Goal: Information Seeking & Learning: Learn about a topic

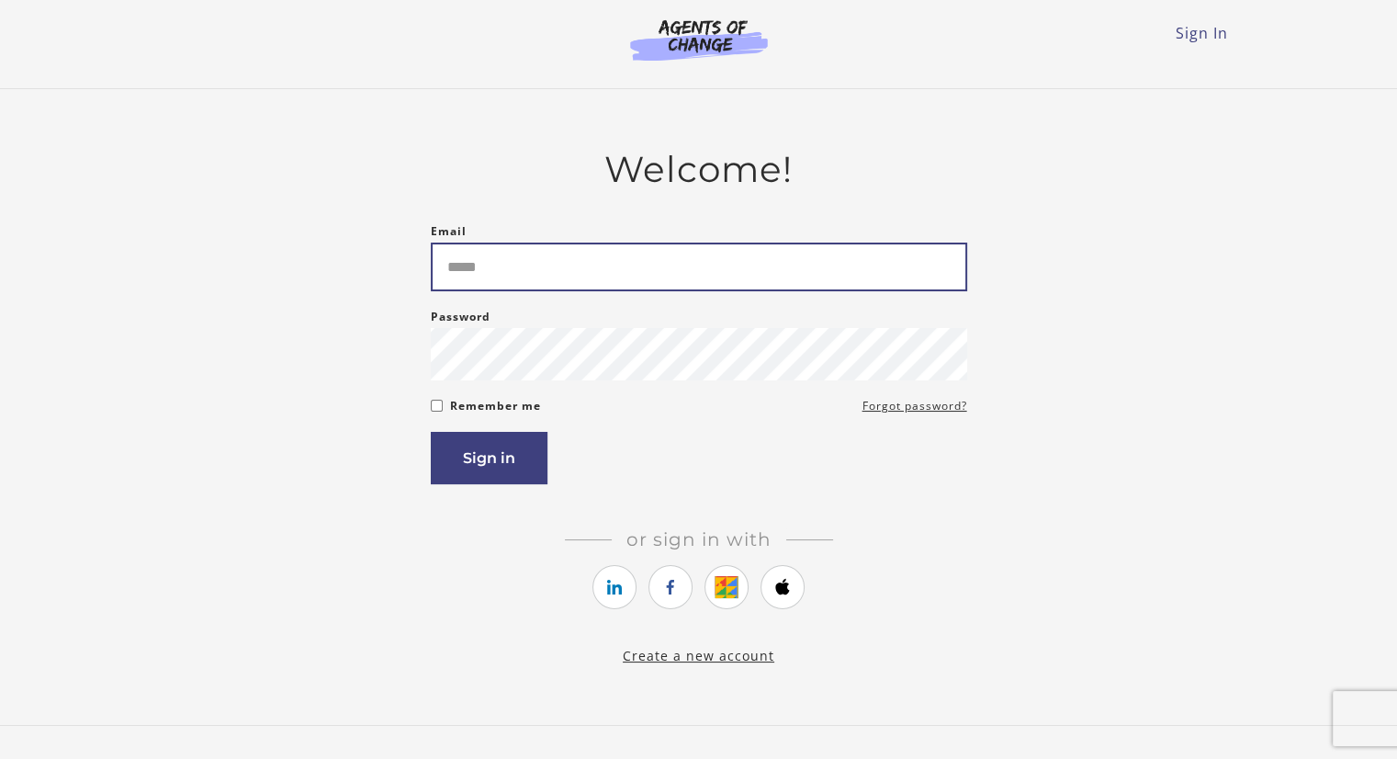
click at [496, 264] on input "Email" at bounding box center [699, 266] width 536 height 49
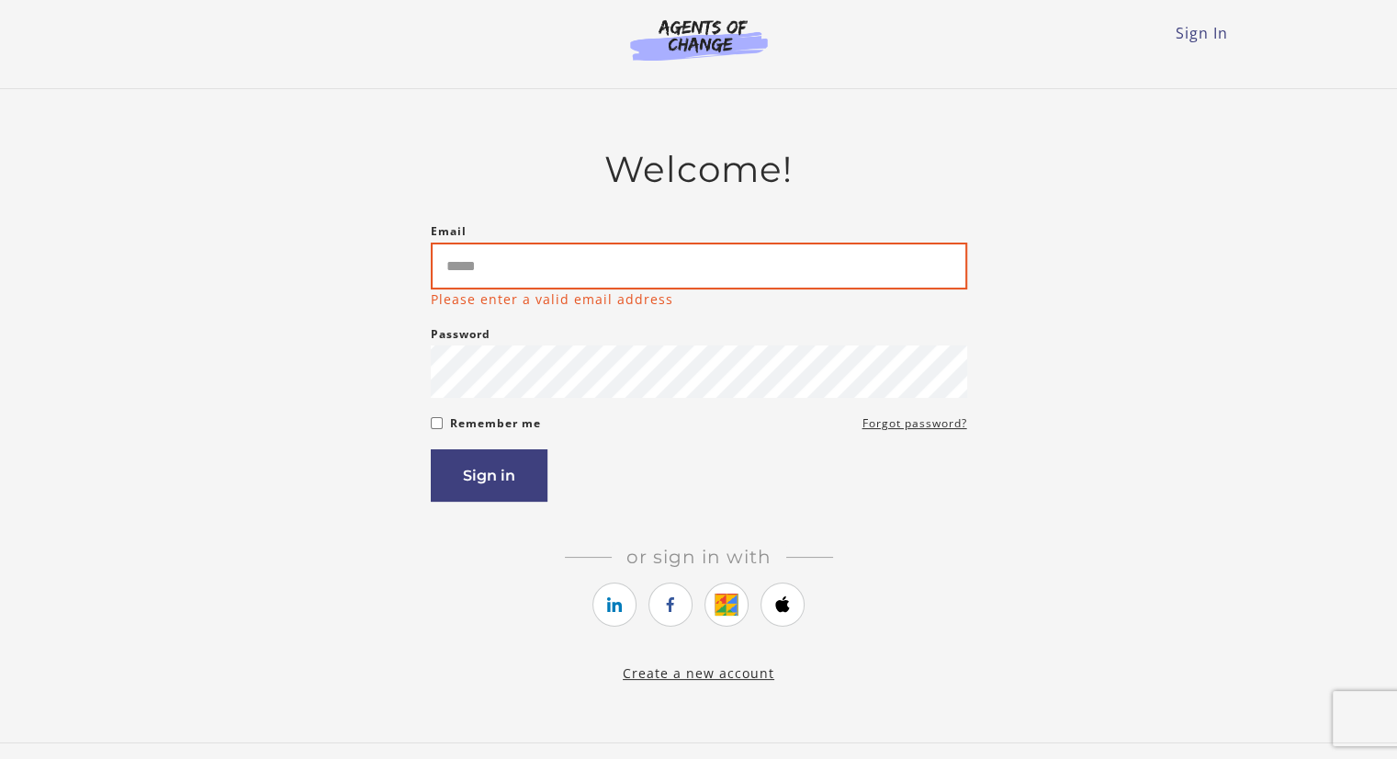
click at [491, 280] on input "Email" at bounding box center [699, 265] width 536 height 47
click at [512, 258] on input "Email" at bounding box center [699, 265] width 536 height 47
paste input "**********"
click at [442, 259] on input "**********" at bounding box center [699, 265] width 536 height 47
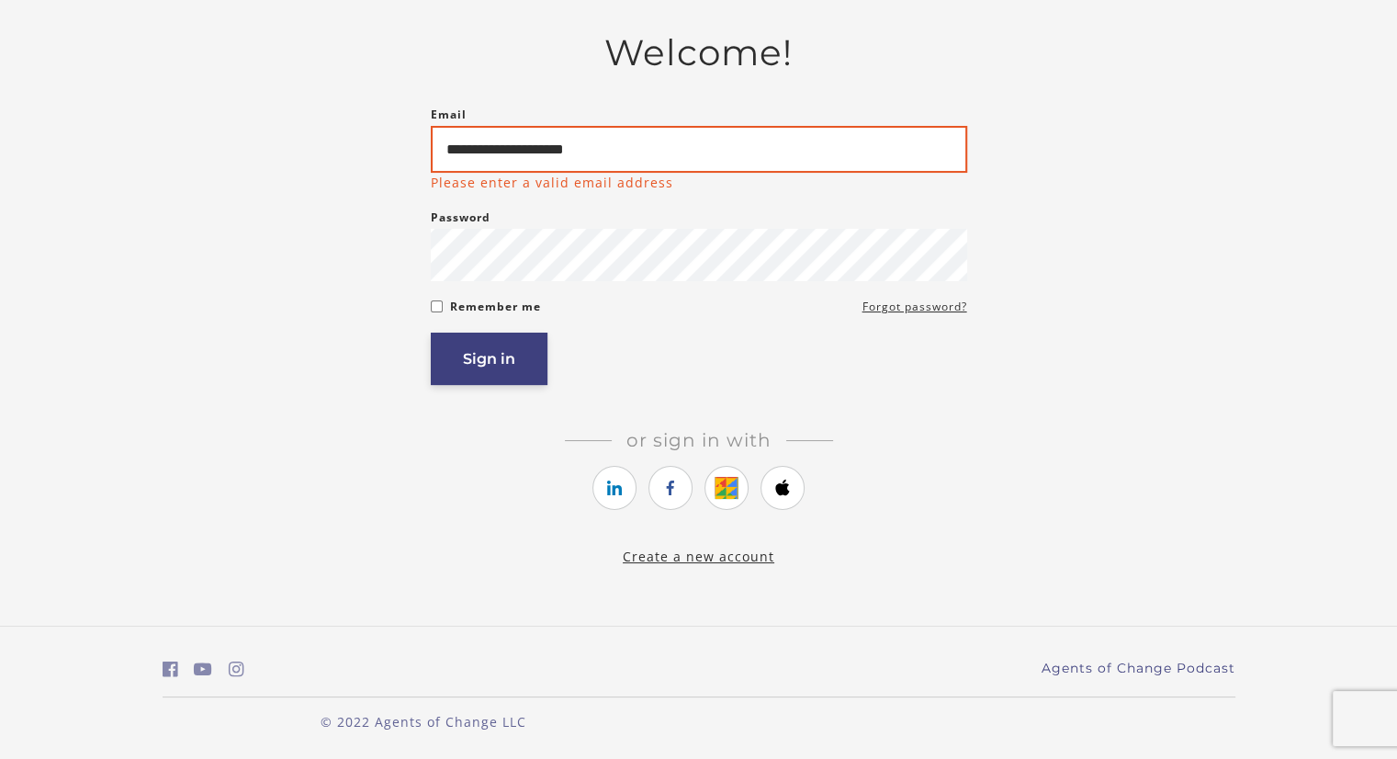
type input "**********"
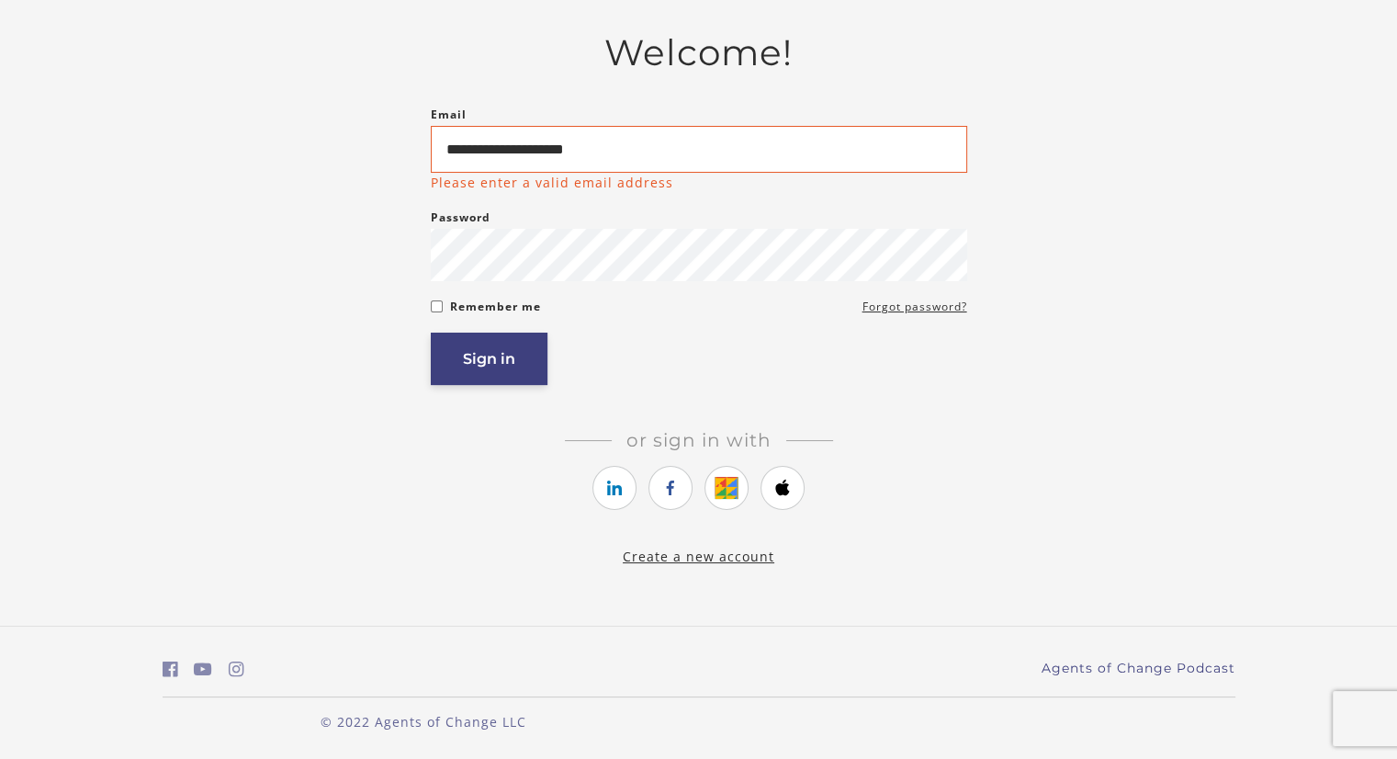
scroll to position [103, 0]
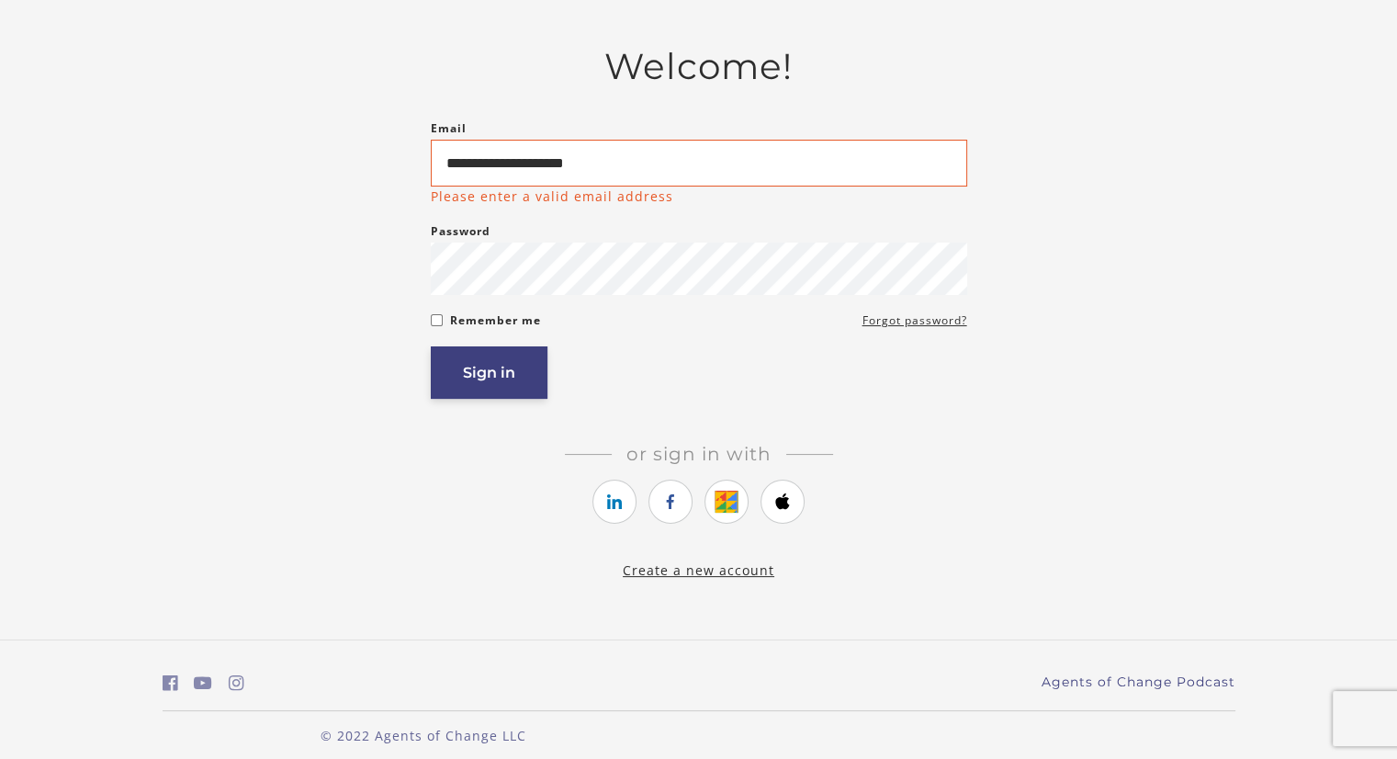
click at [528, 350] on button "Sign in" at bounding box center [489, 372] width 117 height 52
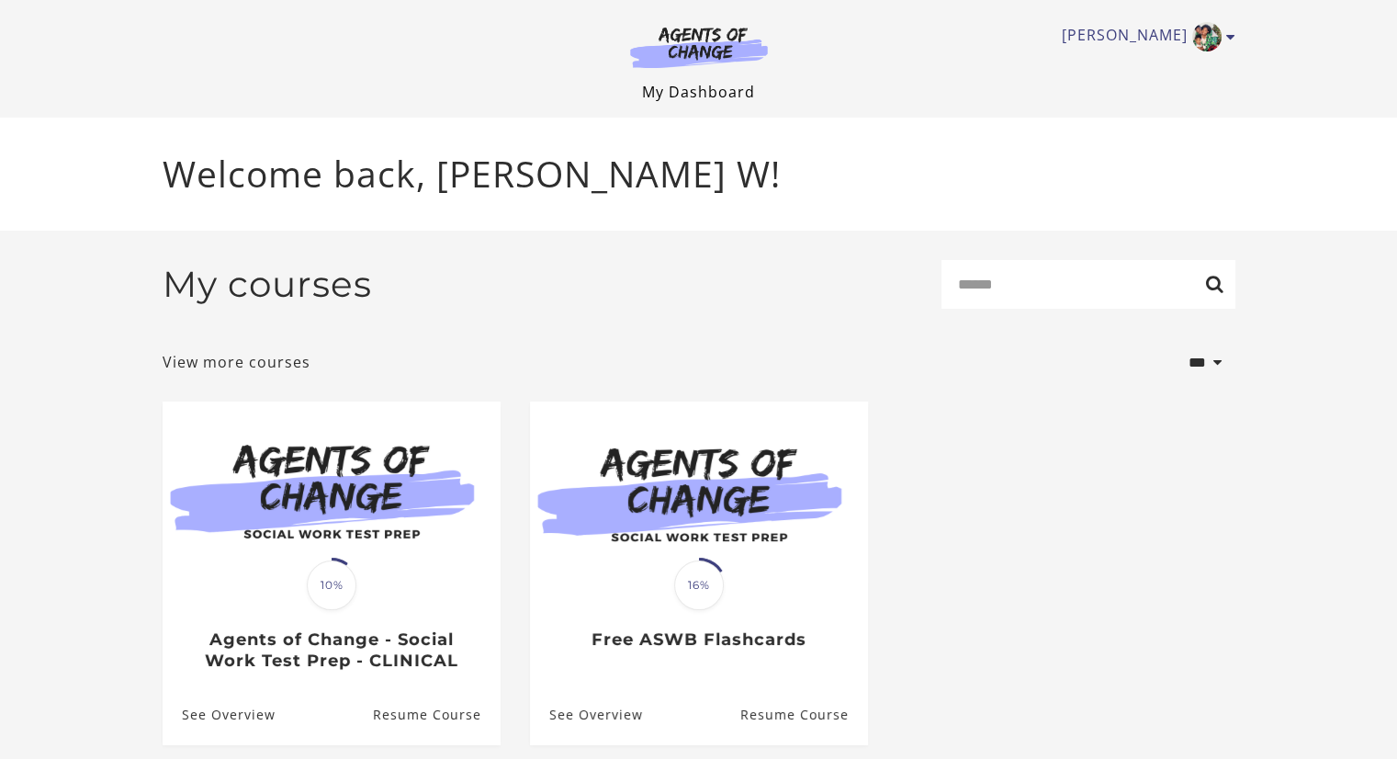
click at [731, 89] on link "My Dashboard" at bounding box center [698, 92] width 113 height 20
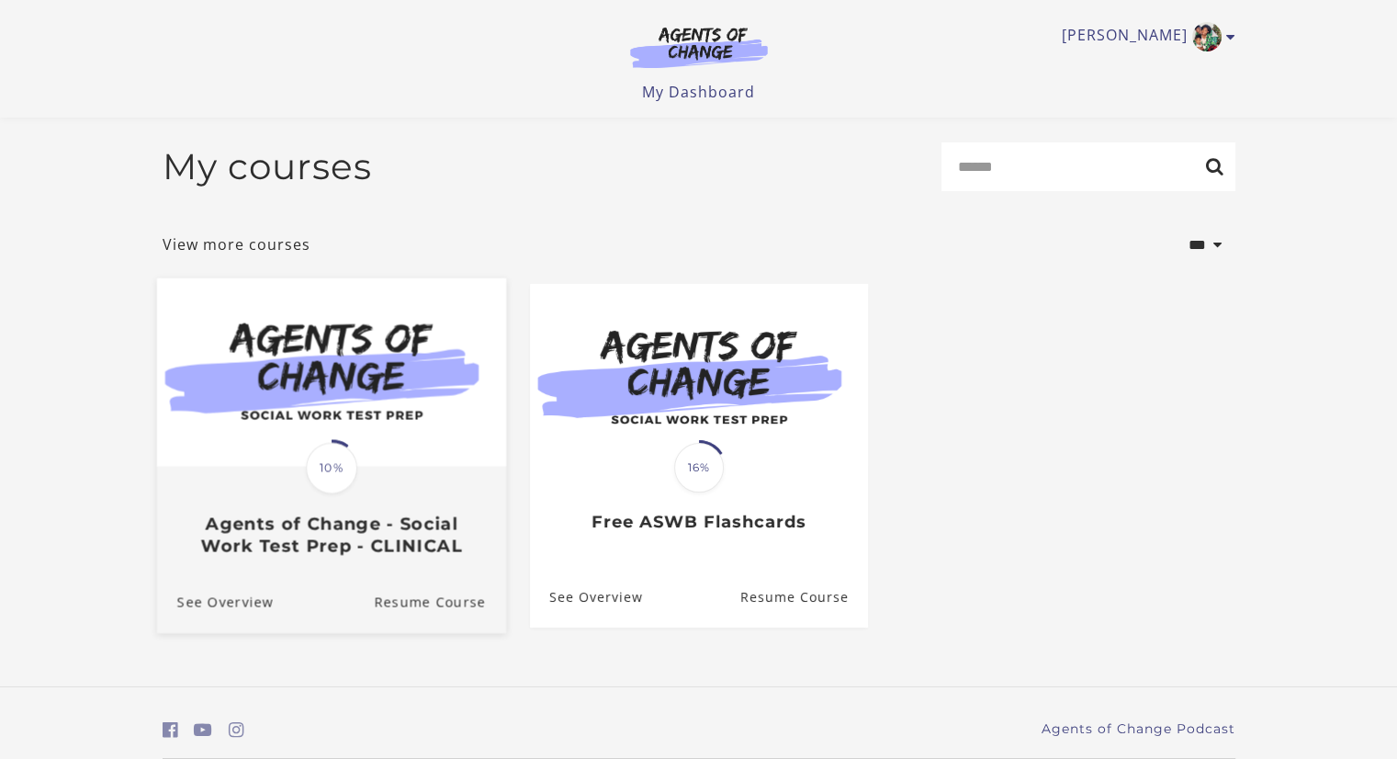
scroll to position [65, 0]
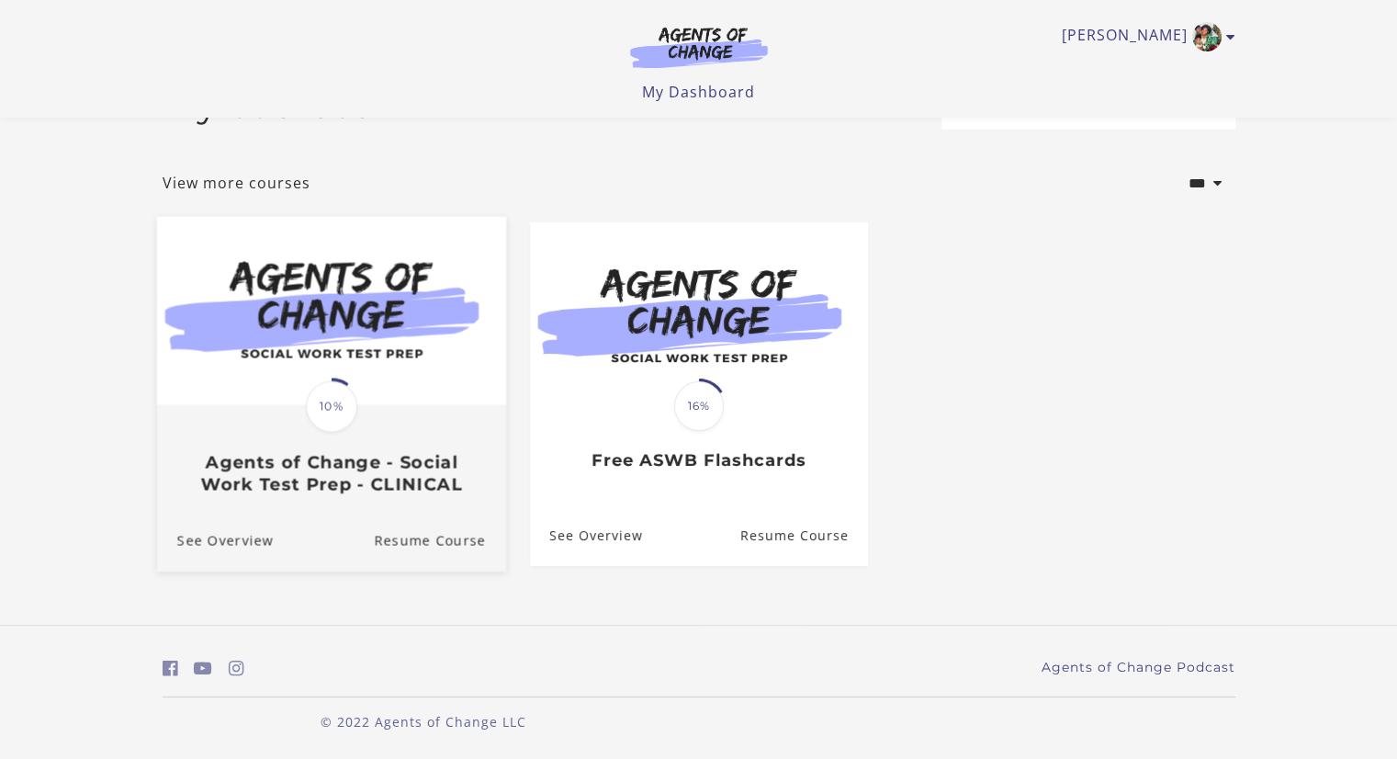
click at [402, 421] on div "Translation missing: en.liquid.partials.dashboard_course_card.progress_descript…" at bounding box center [330, 451] width 349 height 88
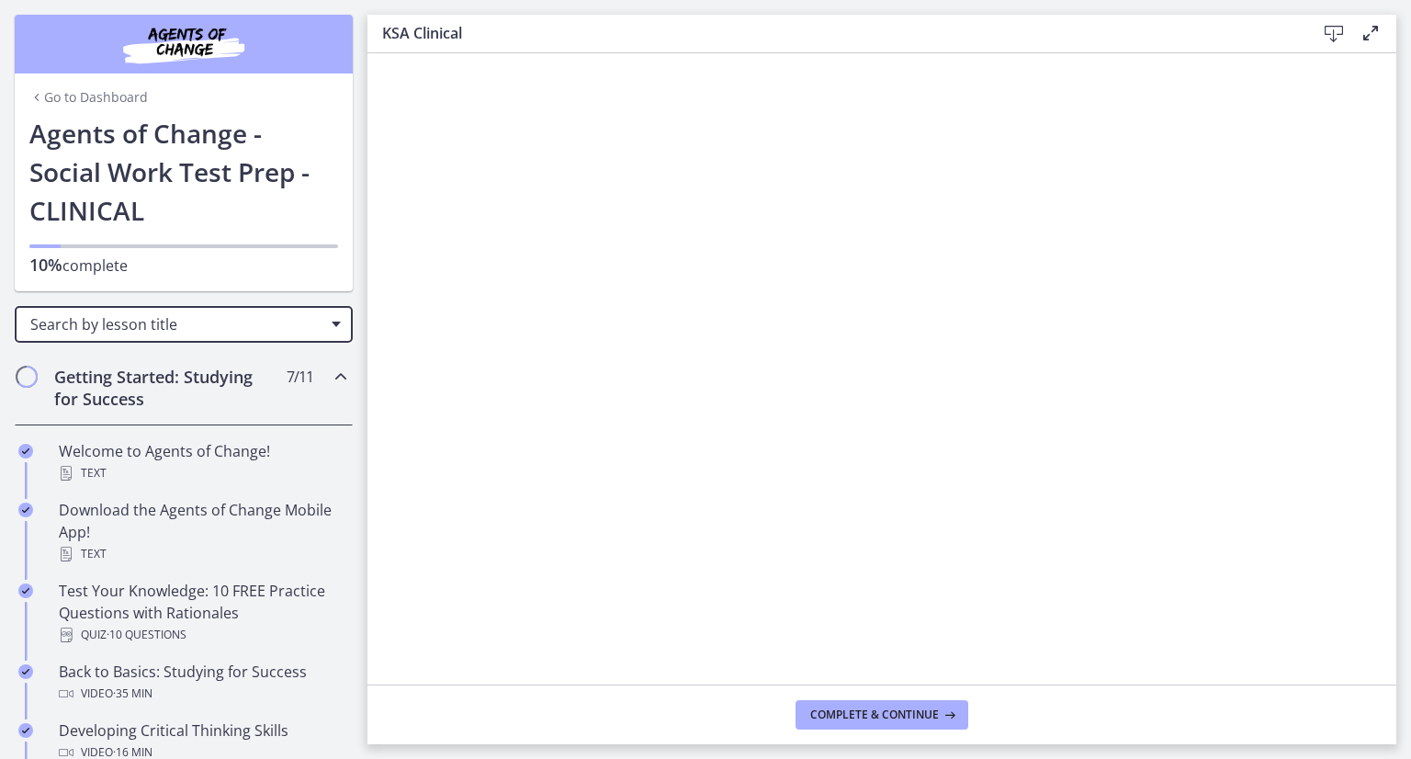
click at [228, 317] on span "Search by lesson title" at bounding box center [176, 324] width 292 height 20
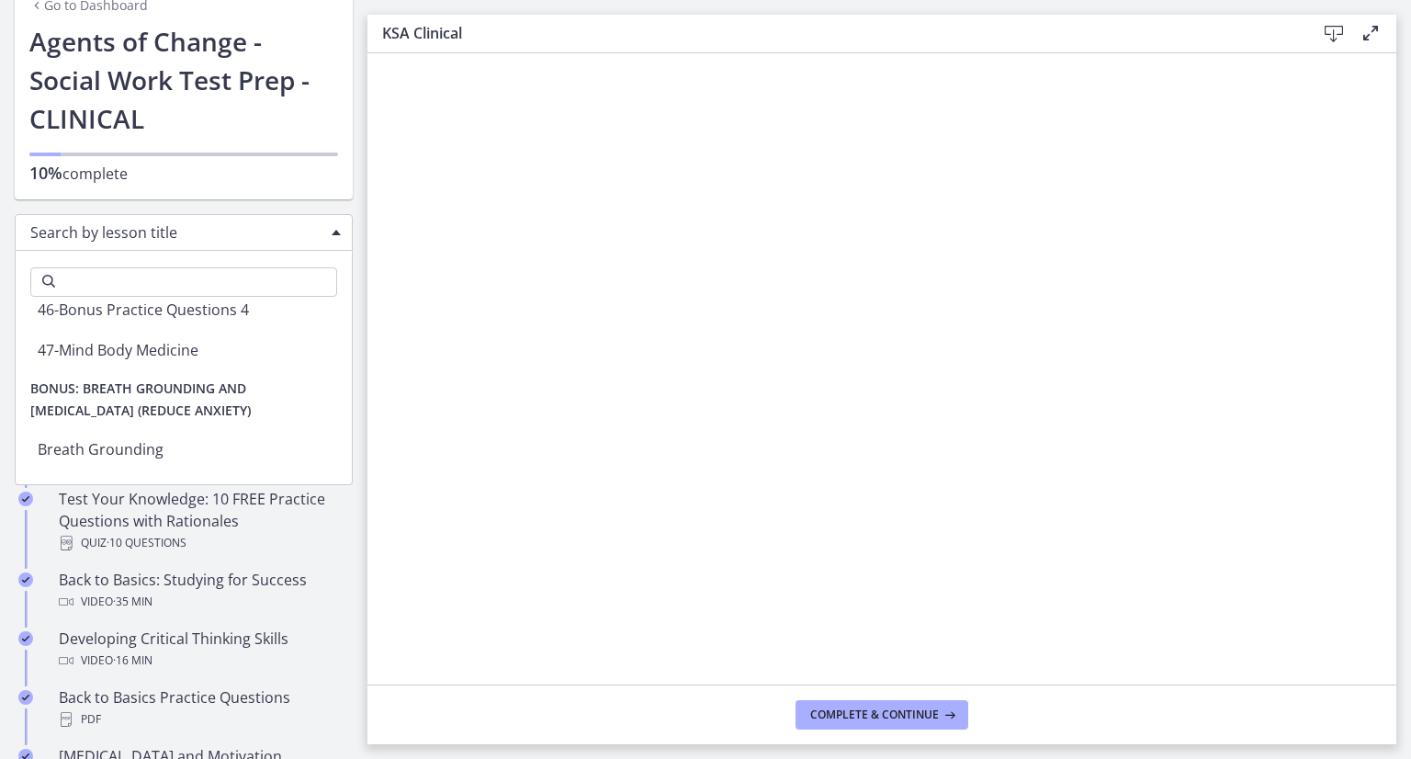
scroll to position [6047, 0]
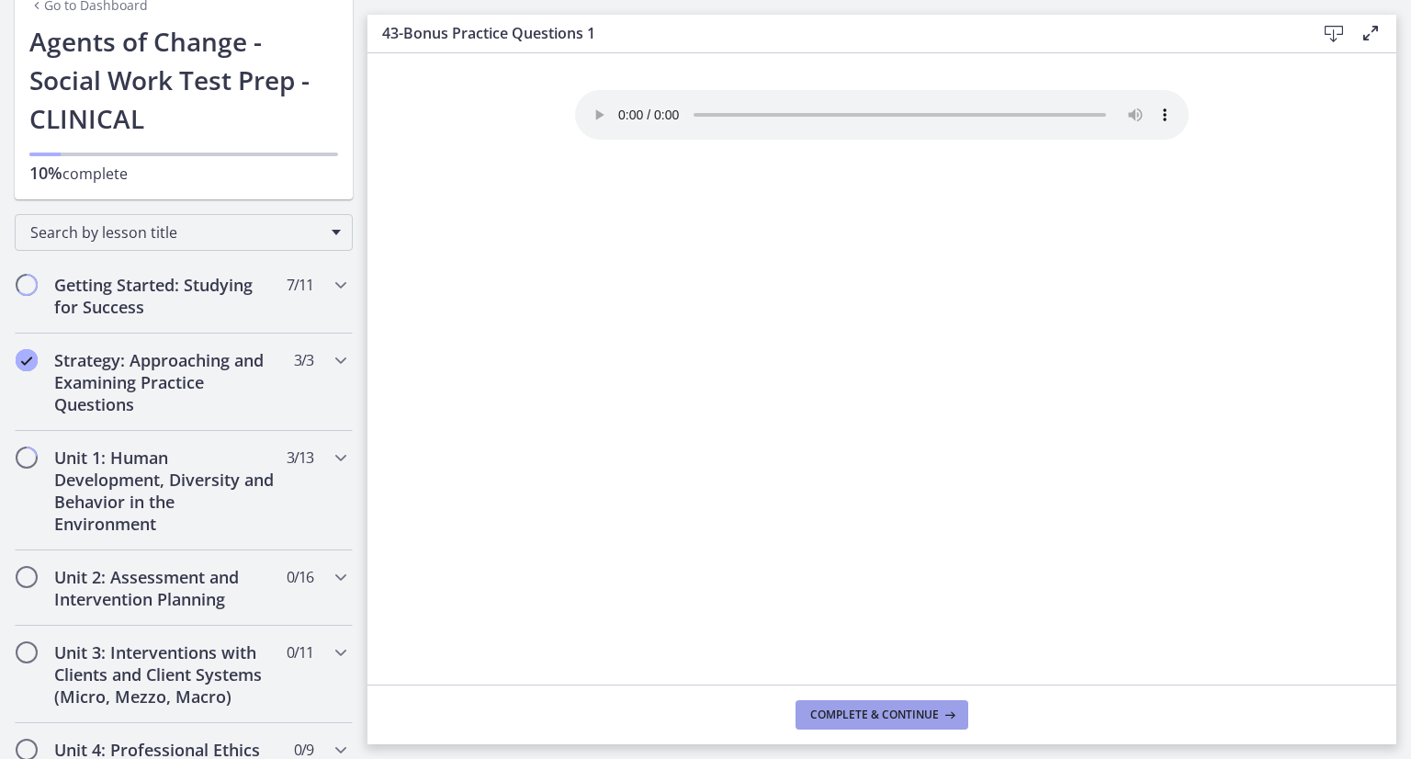
click at [917, 713] on span "Complete & continue" at bounding box center [874, 714] width 129 height 15
click at [901, 704] on button "Complete & continue" at bounding box center [881, 714] width 173 height 29
click at [33, 351] on icon "Completed" at bounding box center [27, 360] width 22 height 22
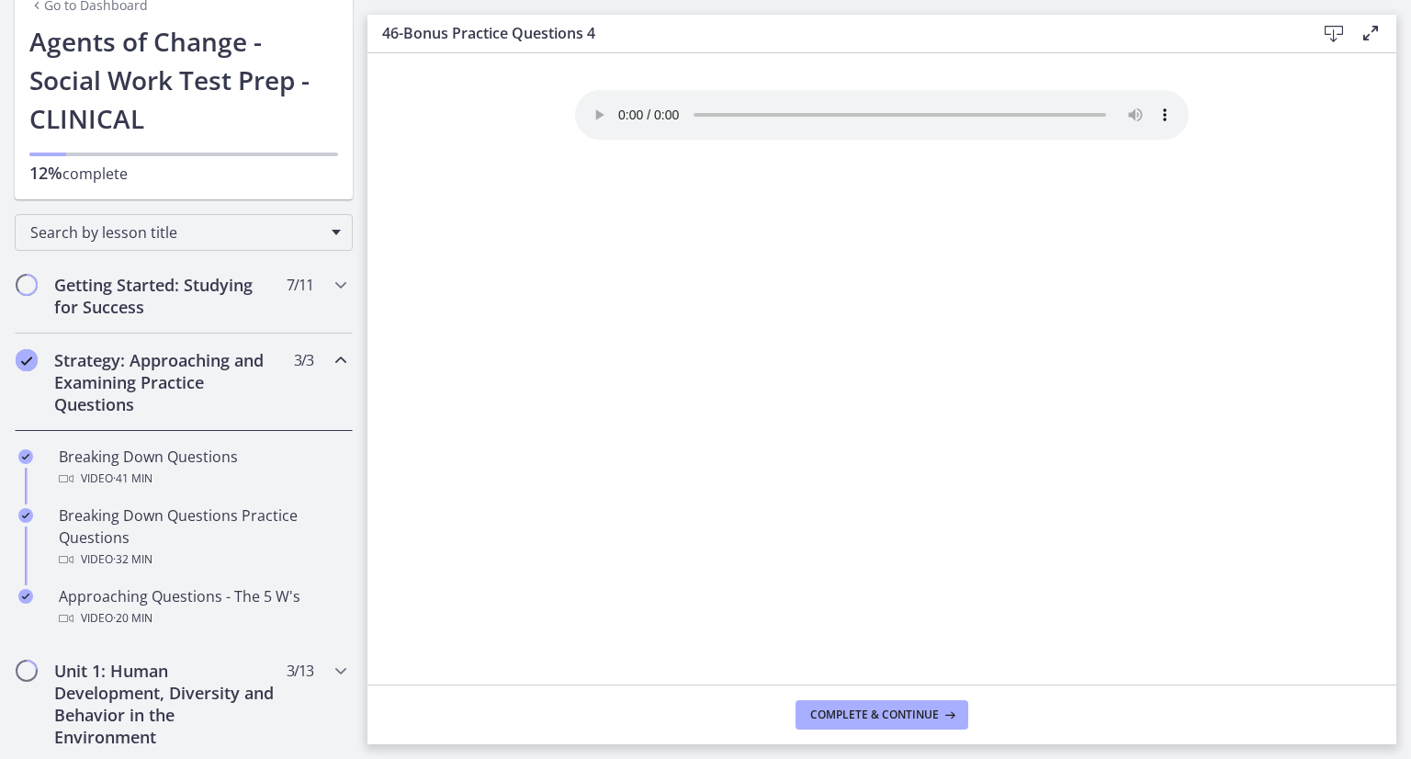
click at [44, 353] on div "Strategy: Approaching and Examining Practice Questions 3 / 3 Completed" at bounding box center [184, 381] width 338 height 97
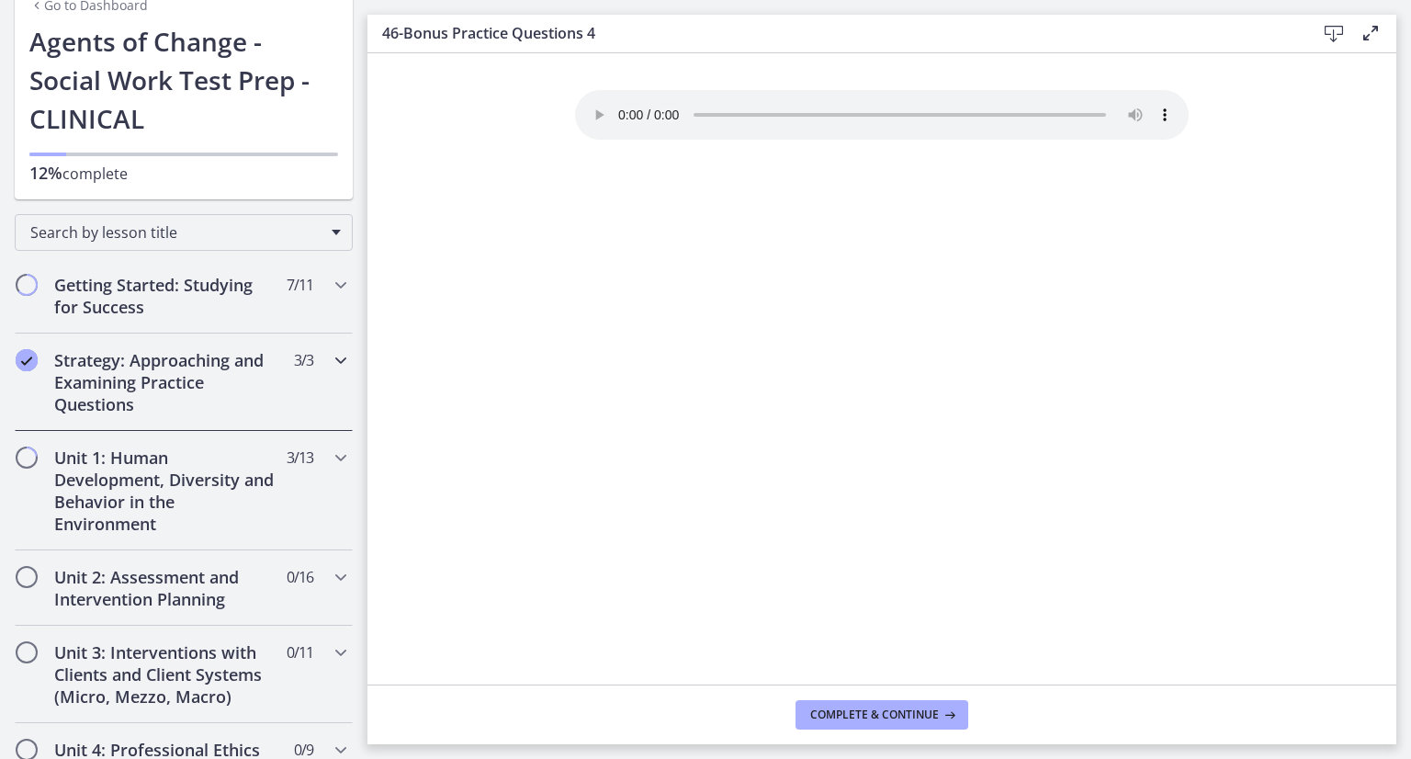
click at [61, 369] on h2 "Strategy: Approaching and Examining Practice Questions" at bounding box center [166, 382] width 224 height 66
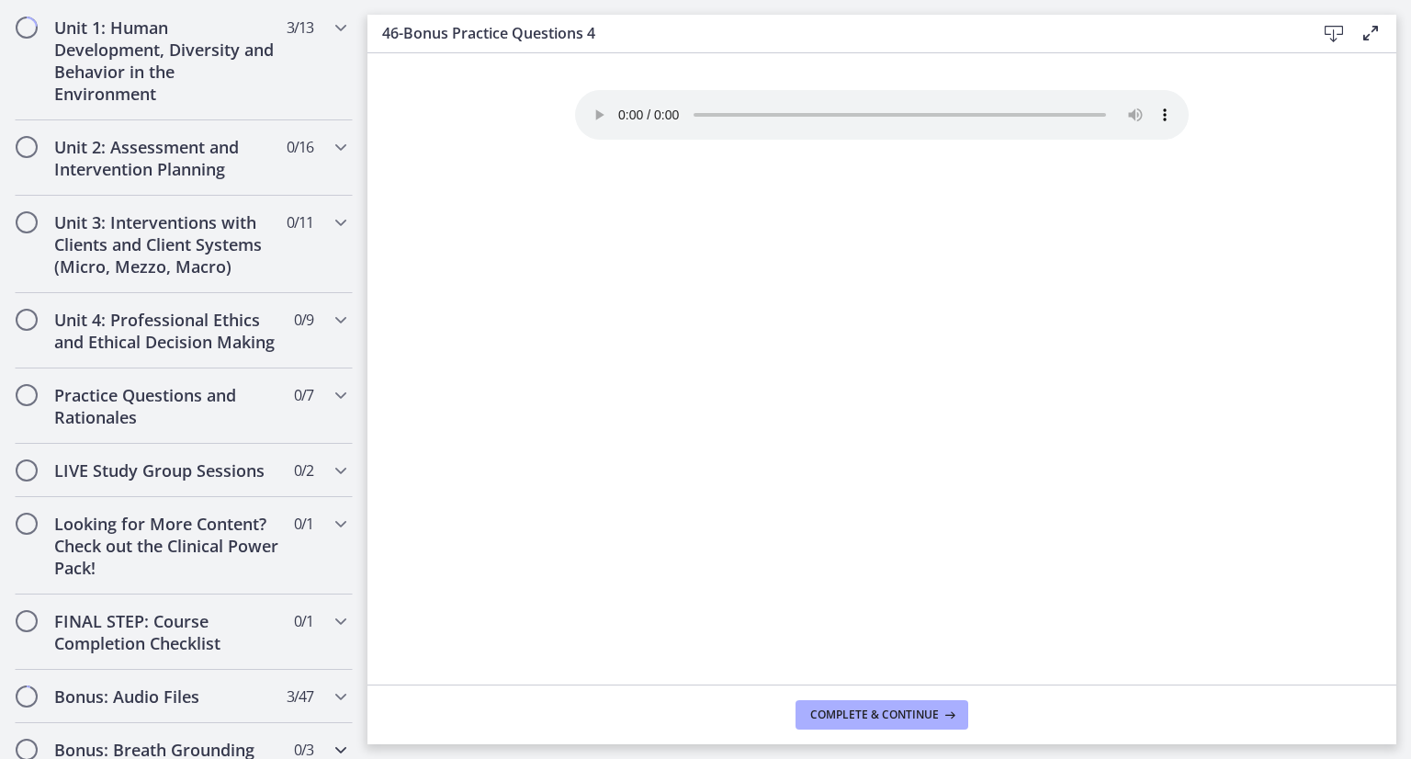
scroll to position [985, 0]
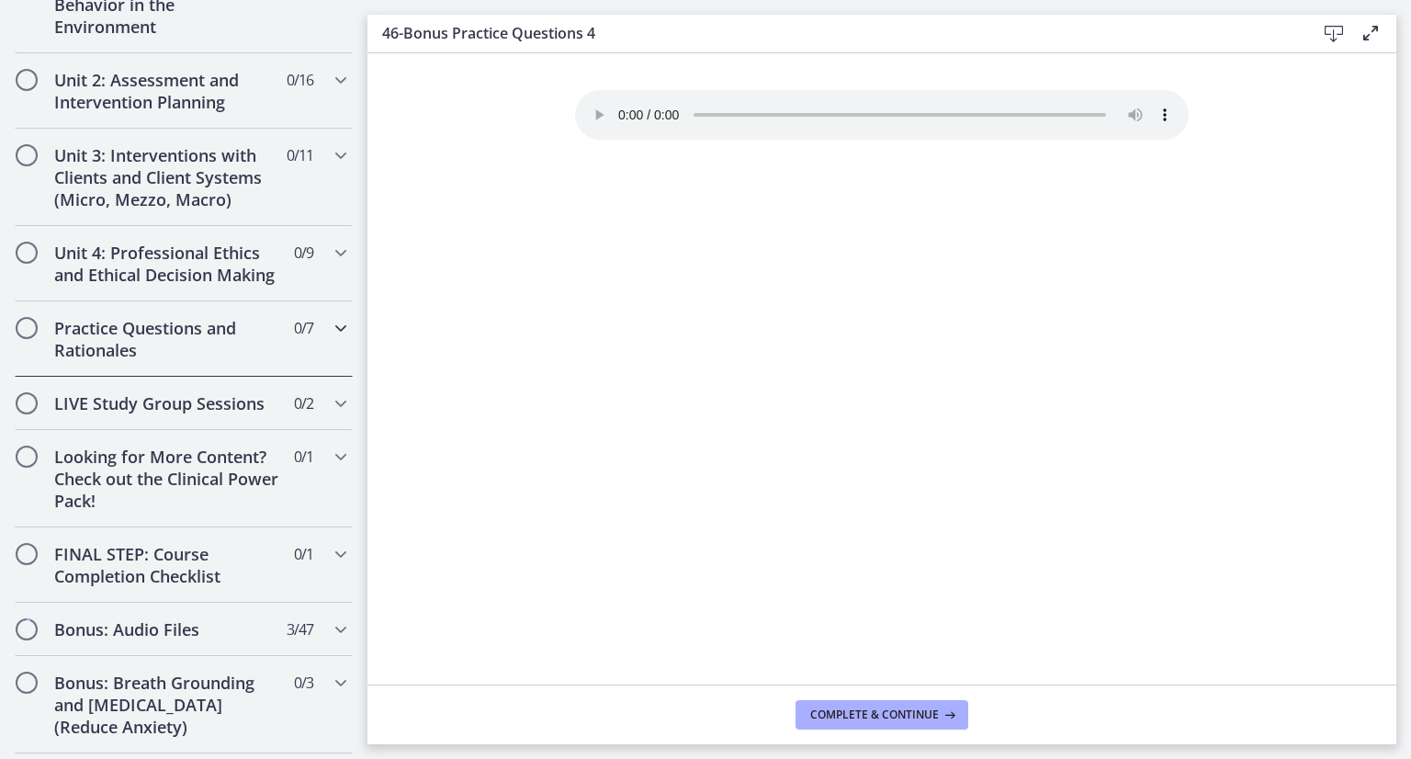
click at [217, 349] on h2 "Practice Questions and Rationales" at bounding box center [166, 339] width 224 height 44
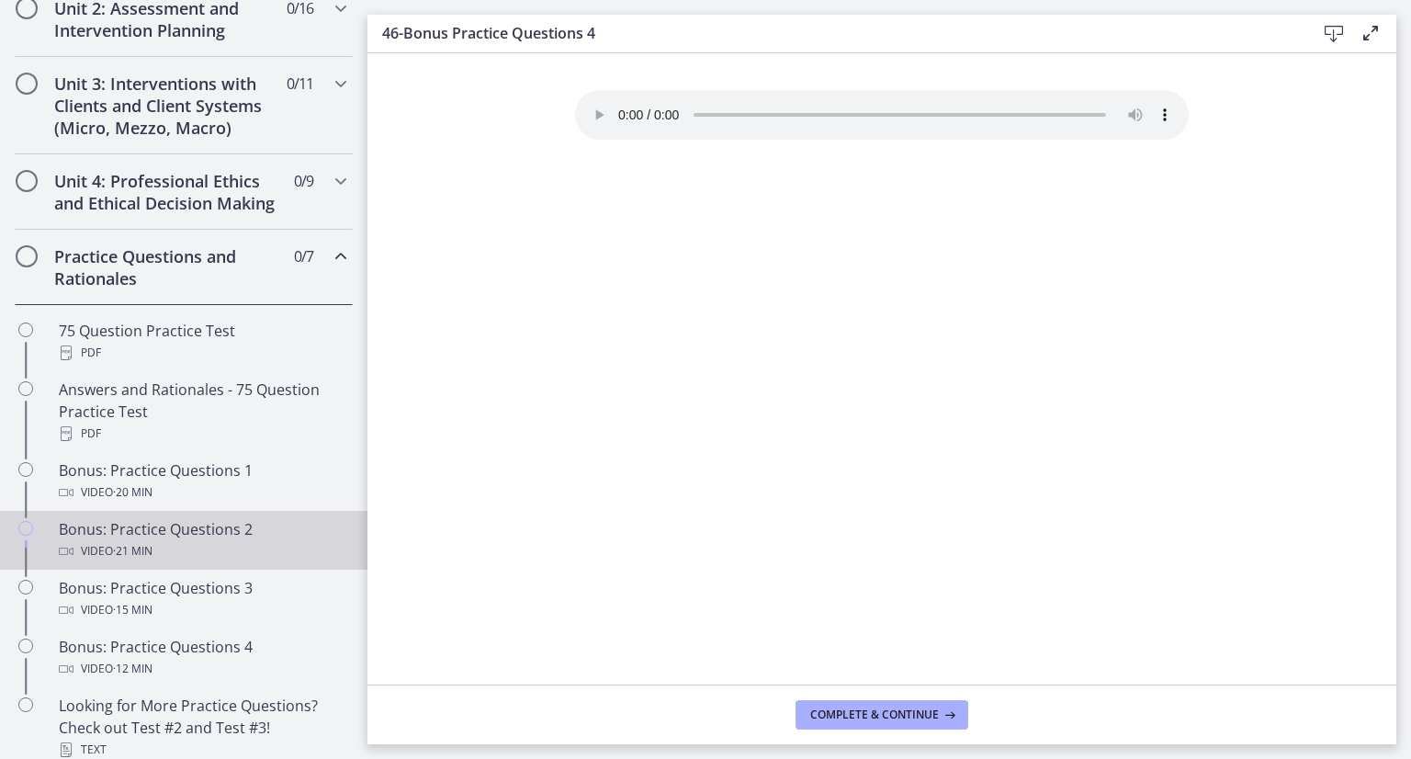
scroll to position [864, 0]
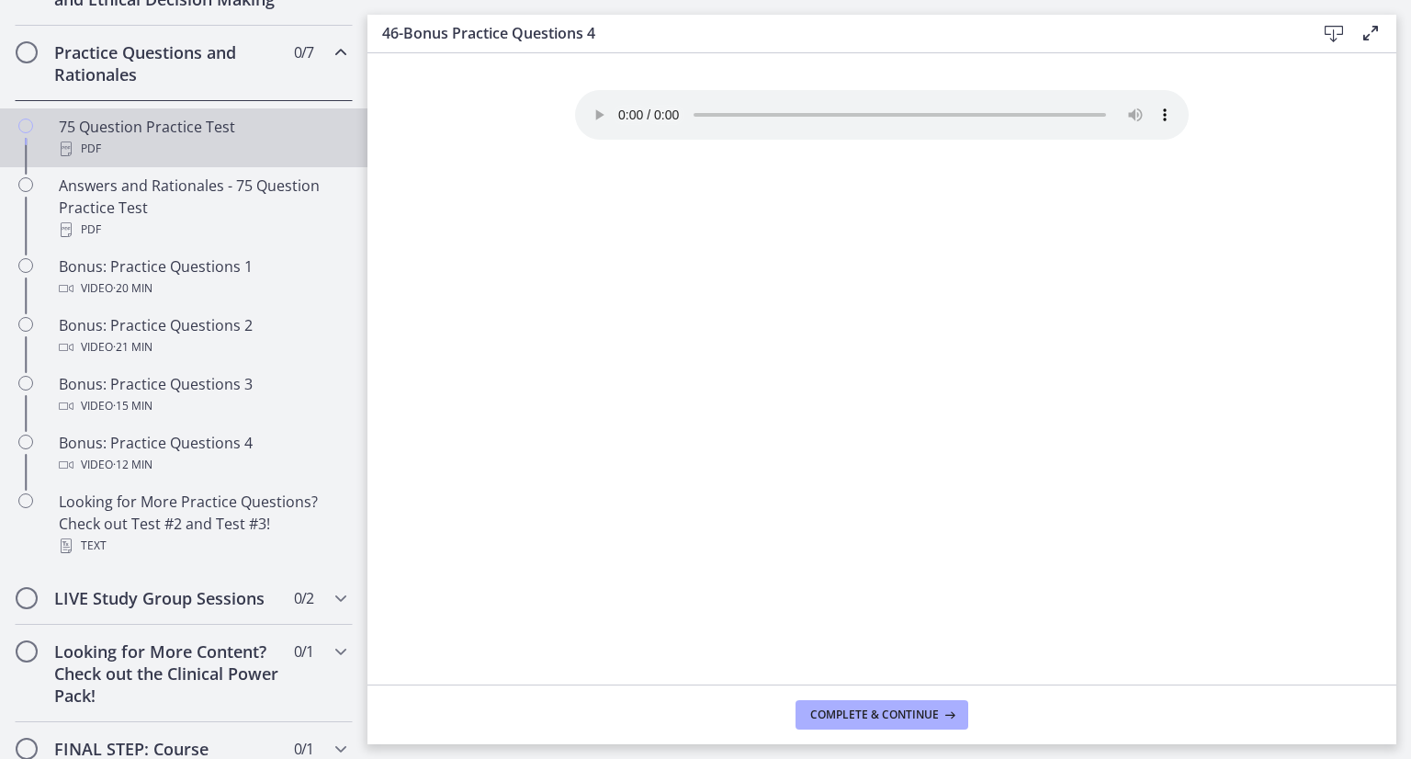
click at [213, 160] on div "PDF" at bounding box center [202, 149] width 287 height 22
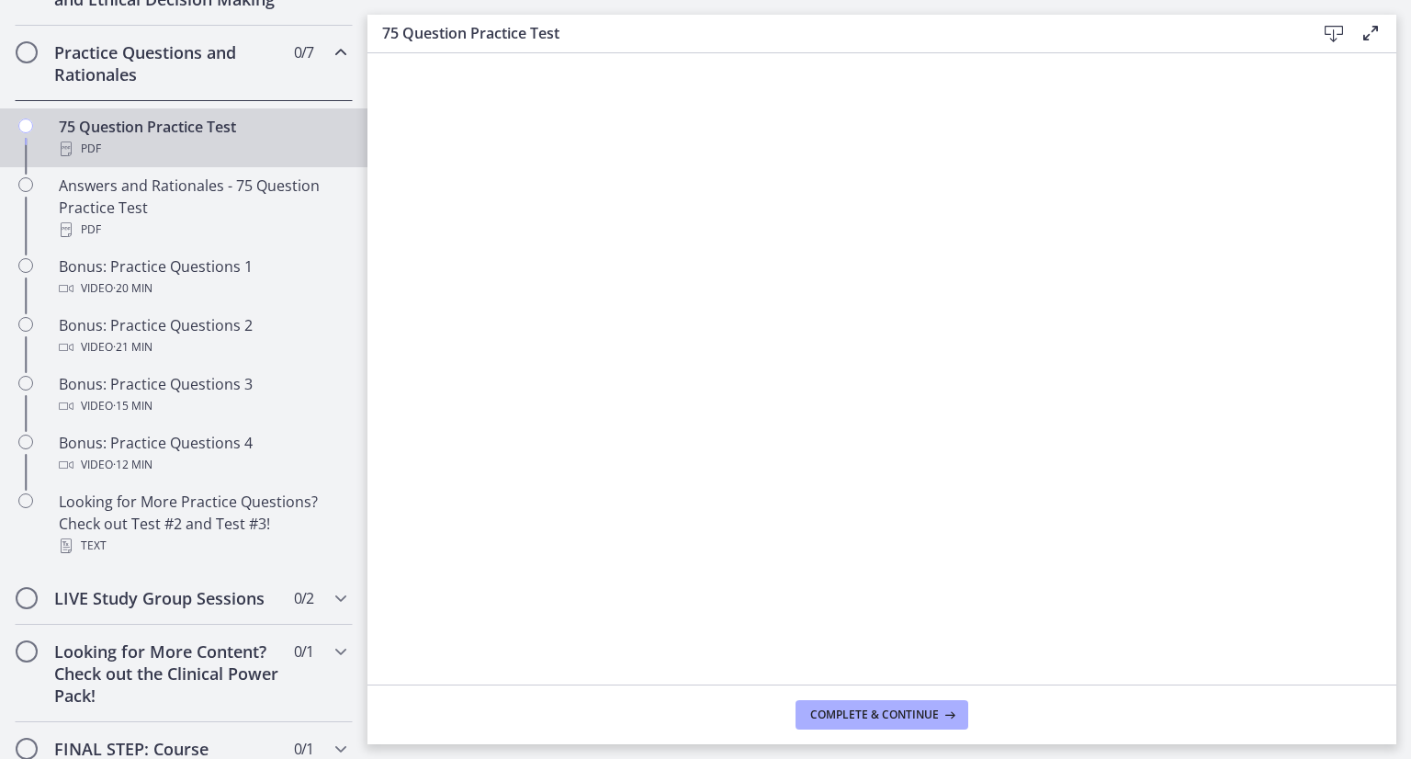
click at [894, 728] on footer "Complete & continue" at bounding box center [881, 714] width 1029 height 60
click at [891, 717] on span "Complete & continue" at bounding box center [874, 714] width 129 height 15
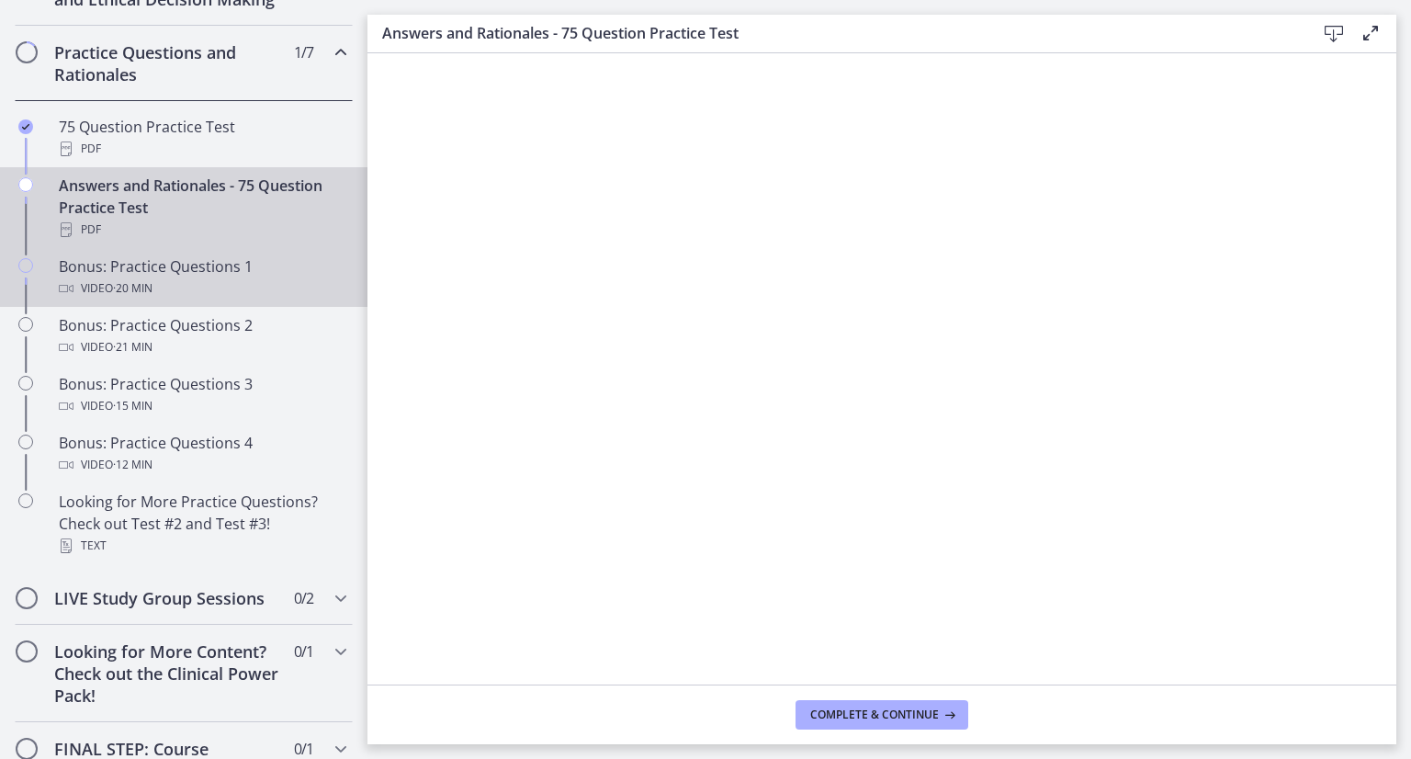
click at [218, 299] on div "Video · 20 min" at bounding box center [202, 288] width 287 height 22
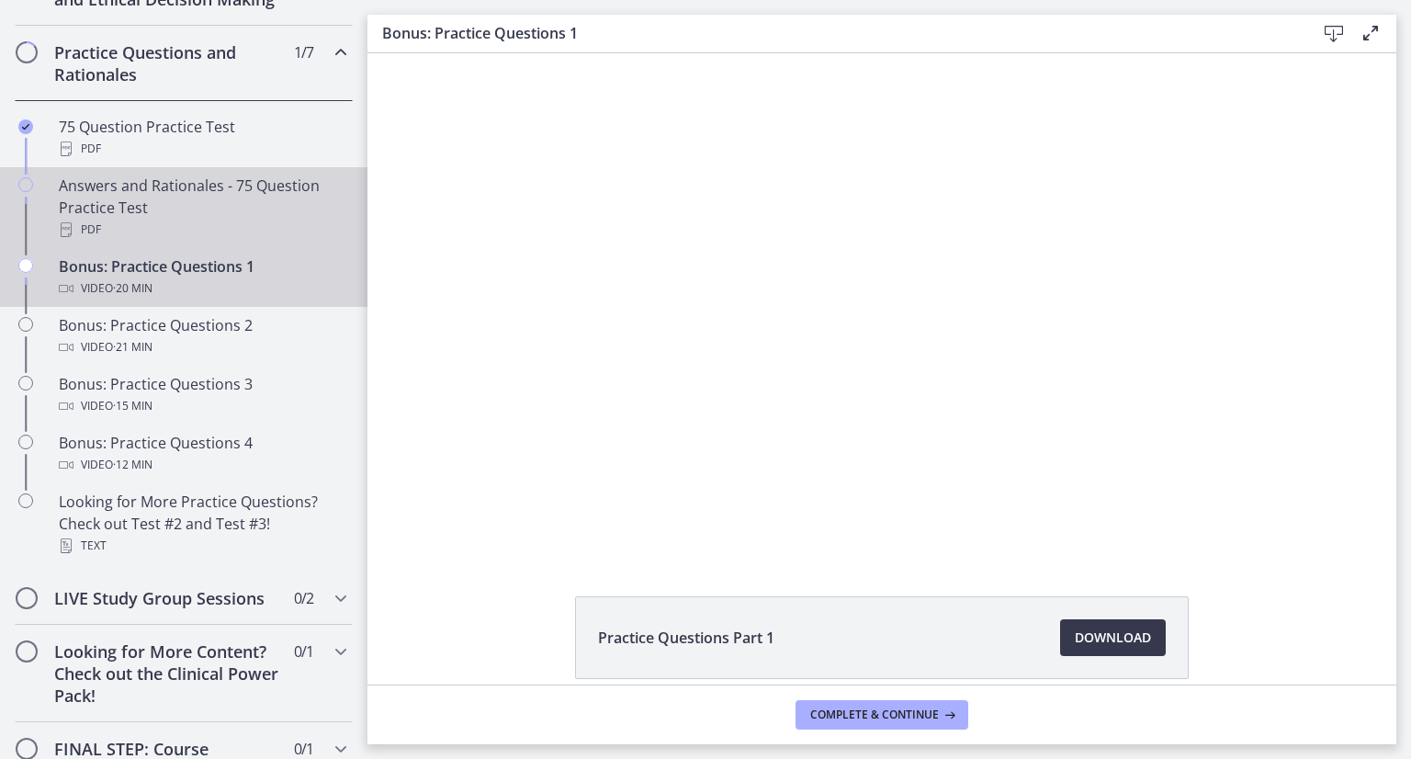
click at [206, 214] on div "Answers and Rationales - 75 Question Practice Test PDF" at bounding box center [202, 208] width 287 height 66
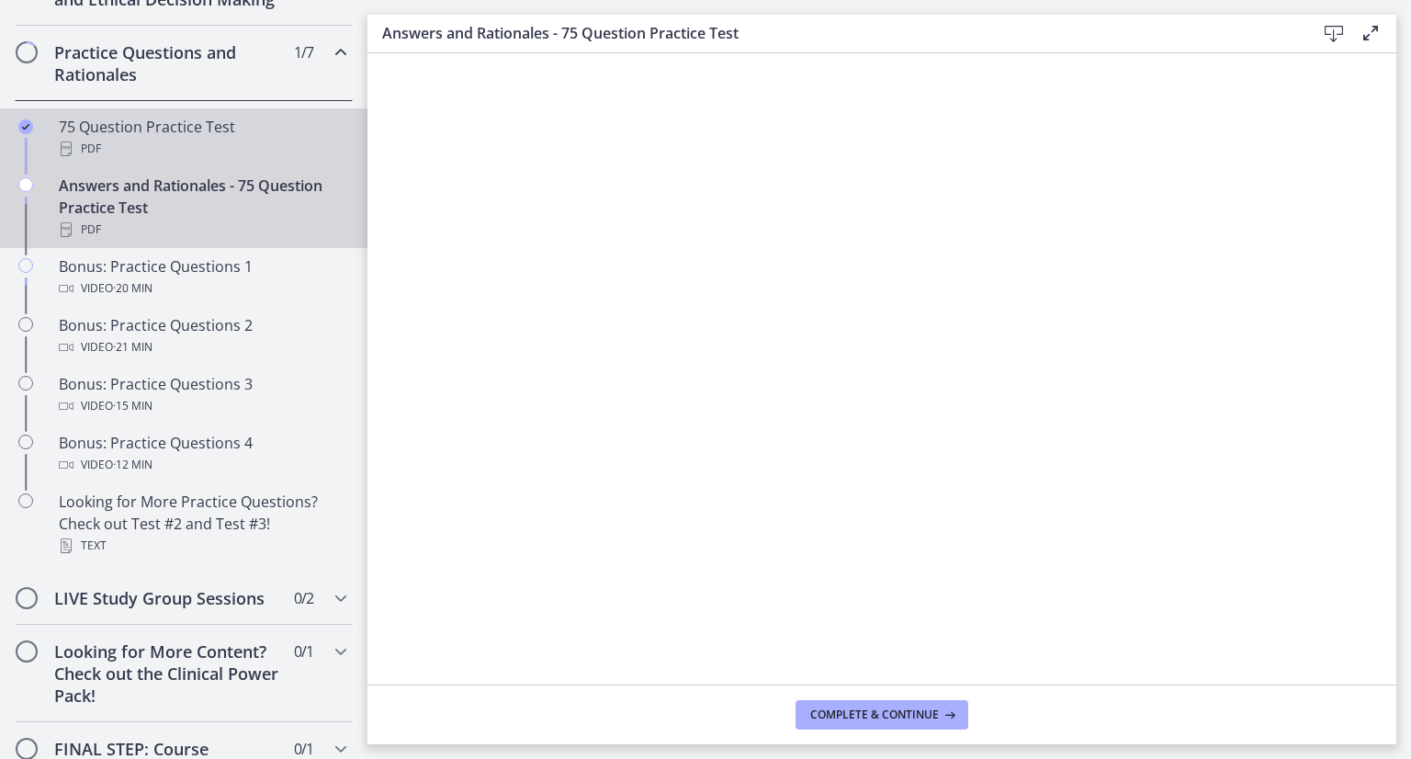
click at [99, 148] on div "75 Question Practice Test PDF" at bounding box center [202, 138] width 287 height 44
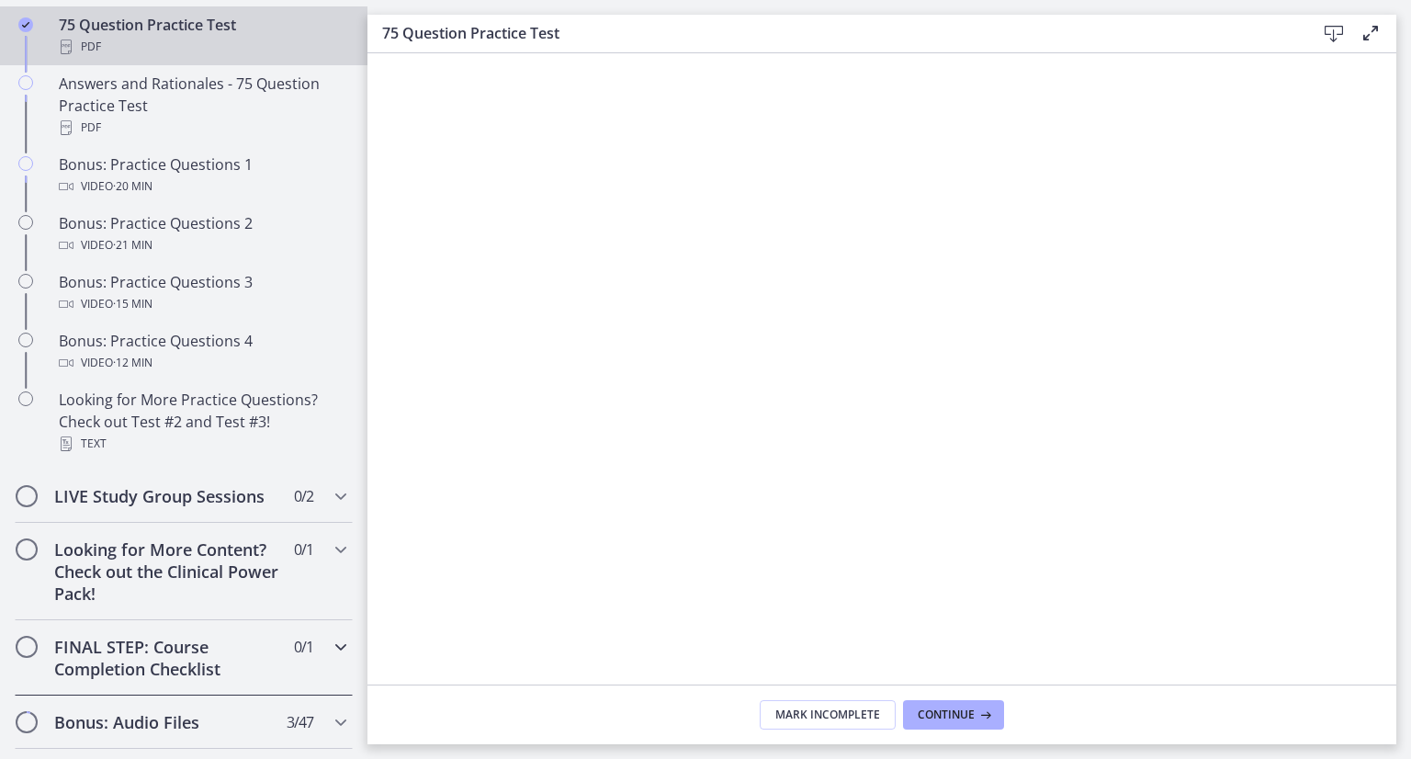
scroll to position [875, 0]
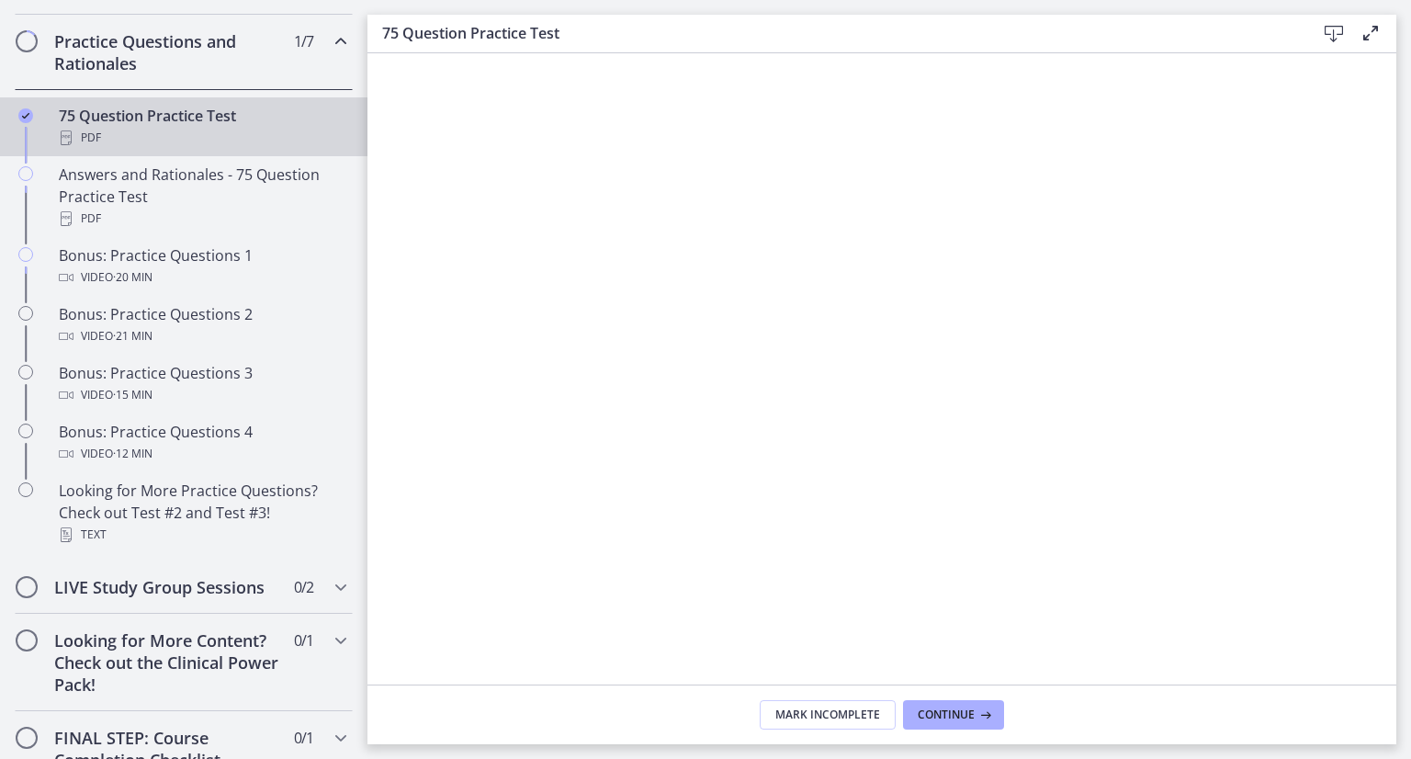
click at [96, 149] on div "PDF" at bounding box center [202, 138] width 287 height 22
click at [1341, 24] on icon at bounding box center [1334, 34] width 22 height 22
